Goal: Go to known website: Access a specific website the user already knows

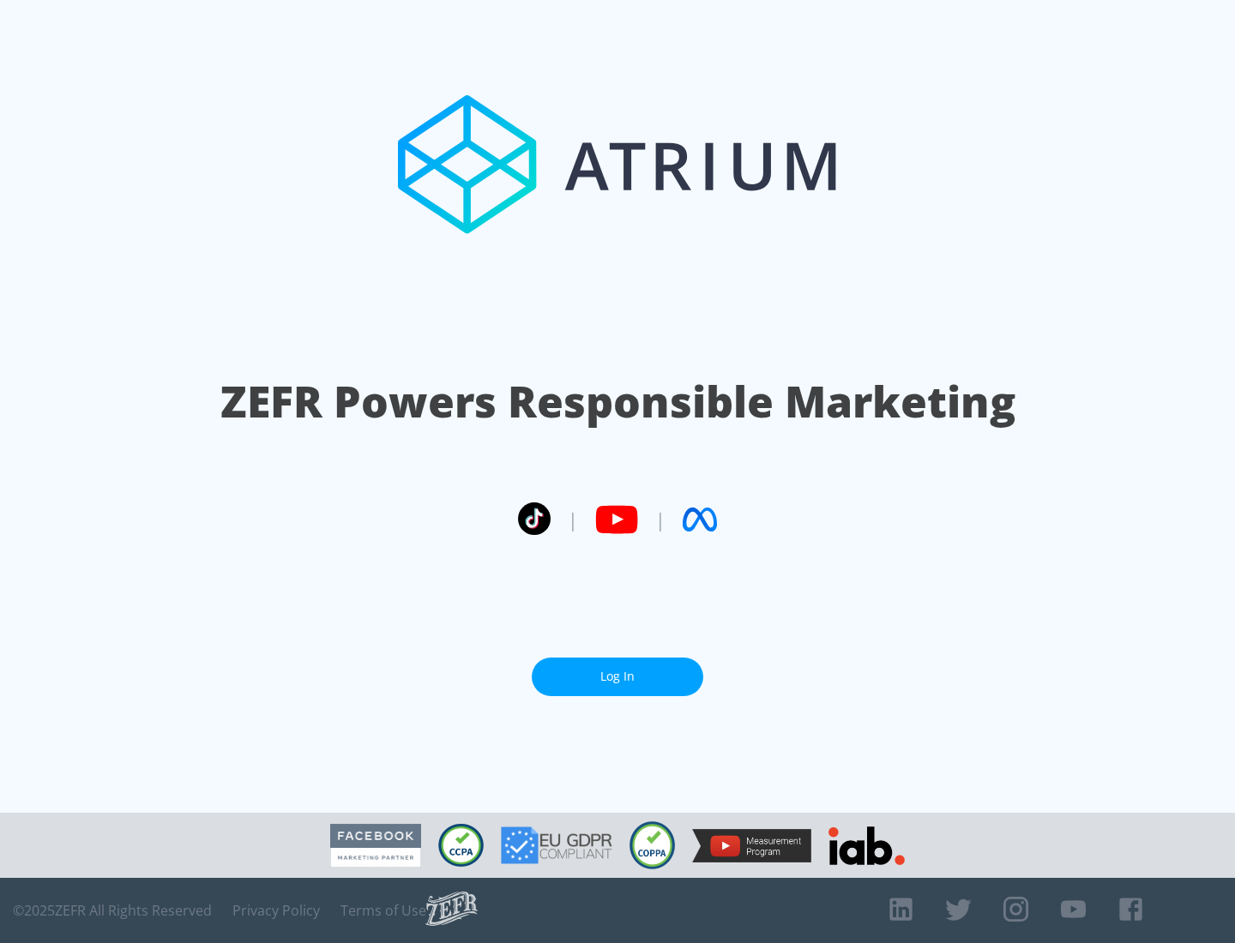
click at [617, 677] on link "Log In" at bounding box center [618, 677] width 172 height 39
